Goal: Information Seeking & Learning: Learn about a topic

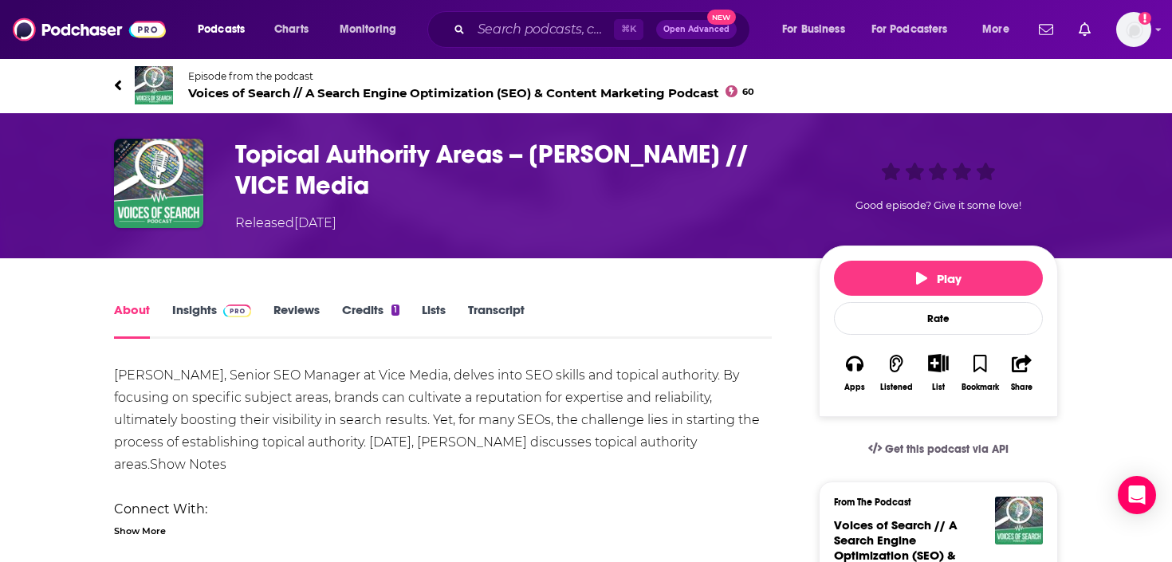
click at [479, 15] on div "⌘ K Open Advanced New" at bounding box center [589, 29] width 323 height 37
click at [482, 23] on input "Search podcasts, credits, & more..." at bounding box center [542, 30] width 143 height 26
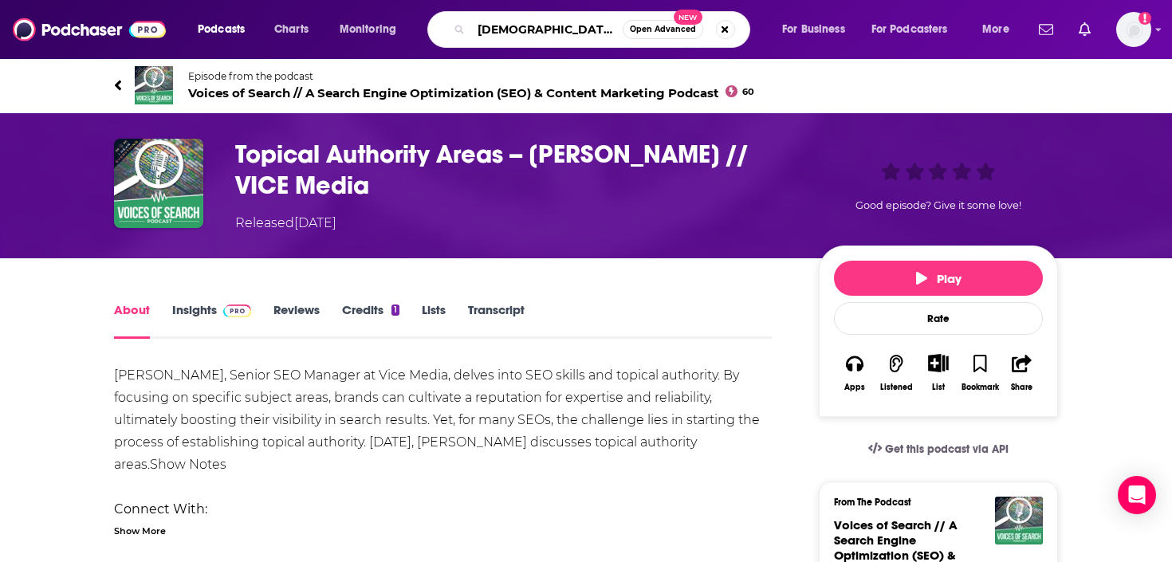
type input "[DEMOGRAPHIC_DATA] who launch"
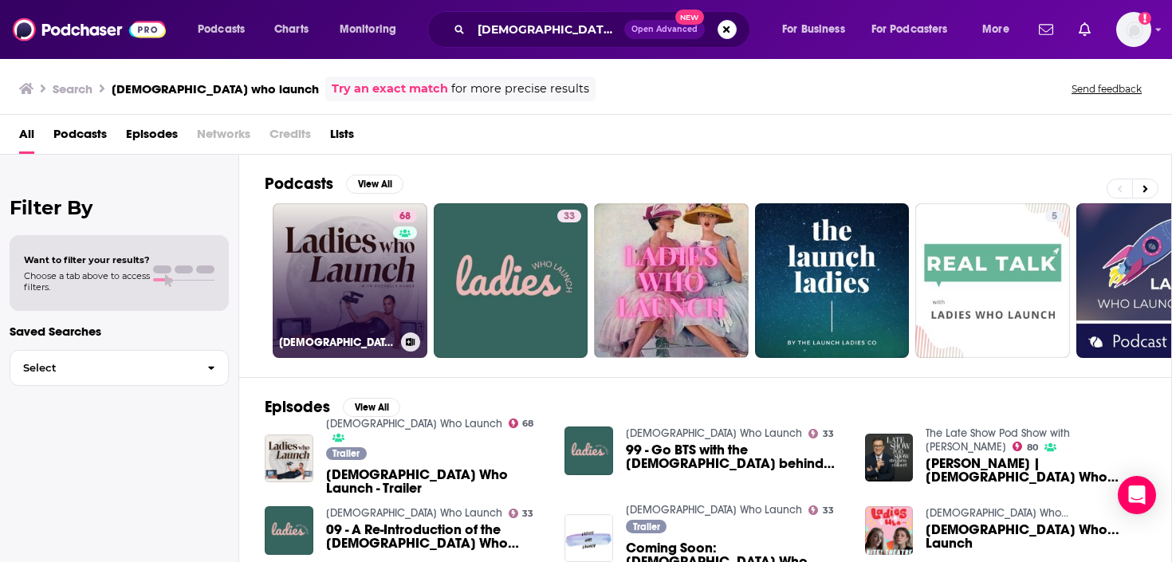
click at [304, 281] on link "68 [DEMOGRAPHIC_DATA] Who Launch" at bounding box center [350, 280] width 155 height 155
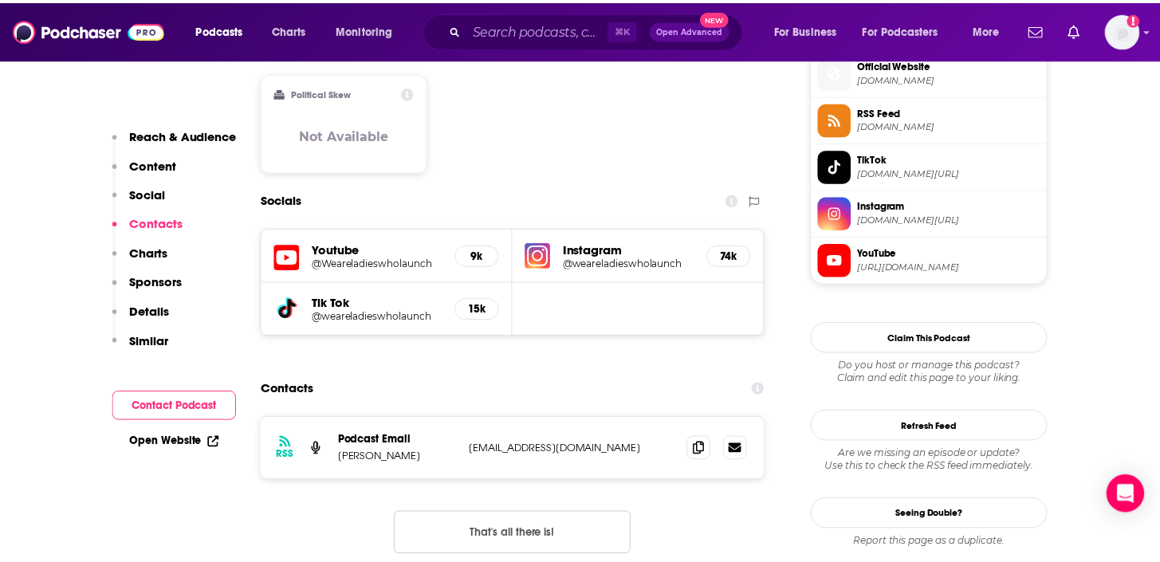
scroll to position [1322, 0]
